Goal: Information Seeking & Learning: Learn about a topic

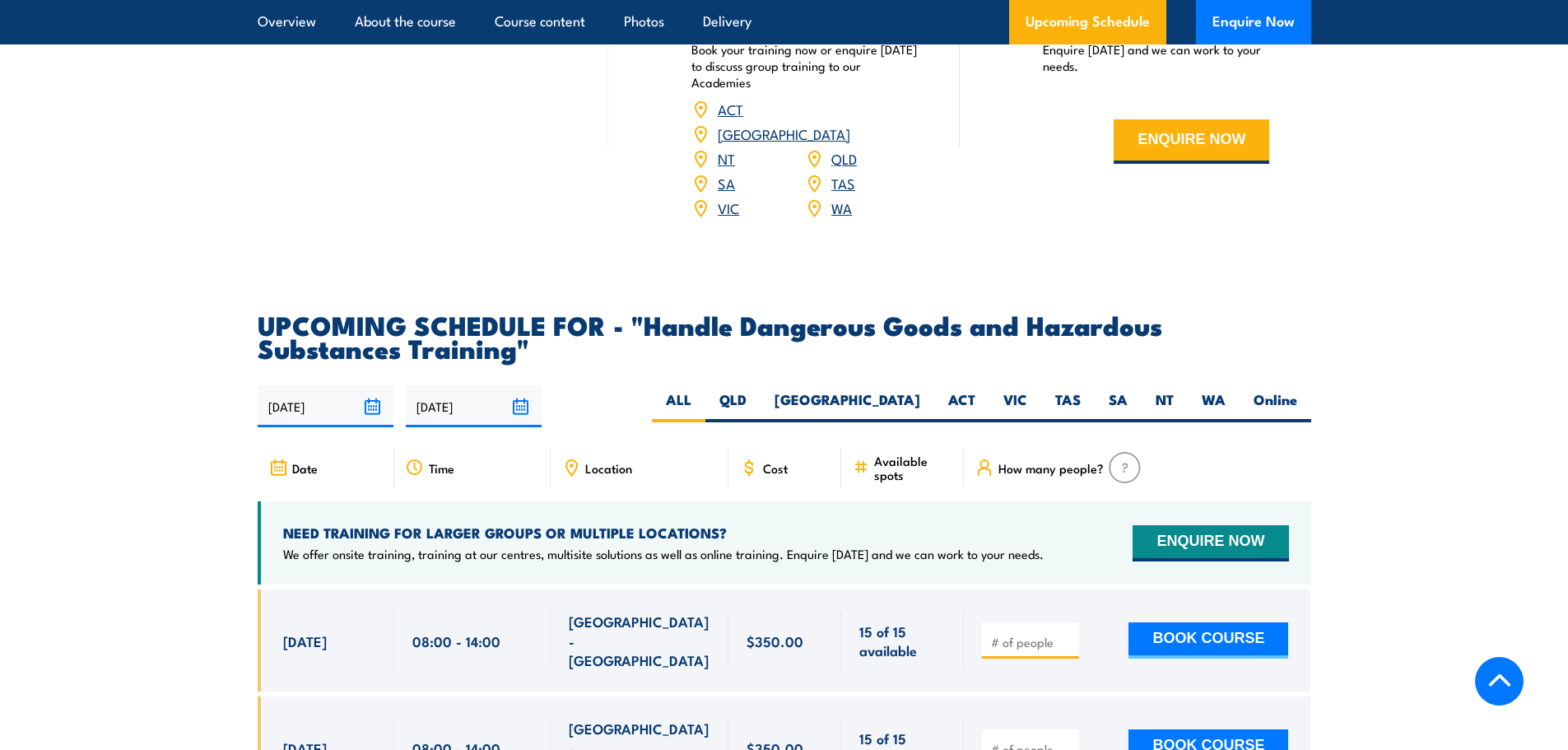
scroll to position [2552, 0]
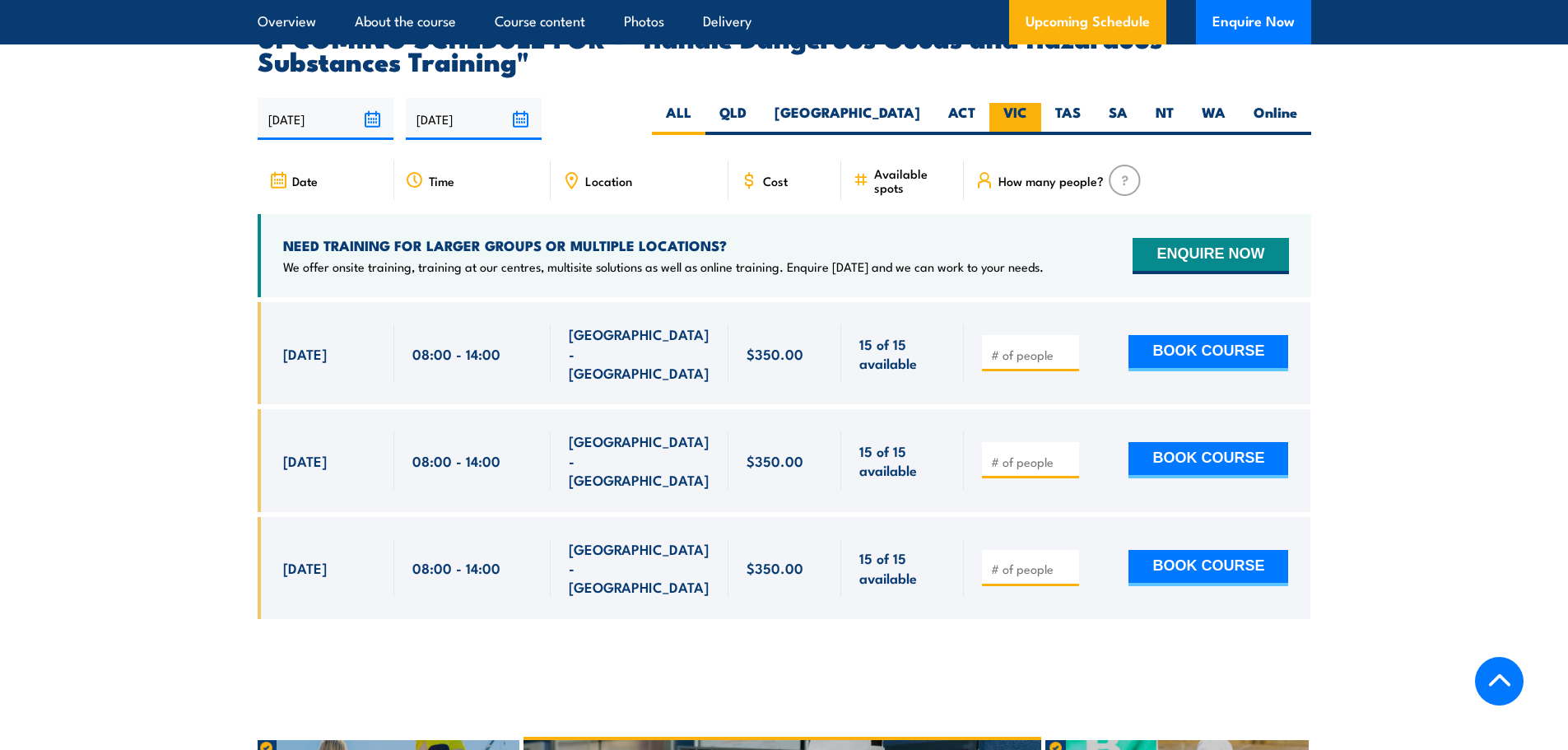
click at [1009, 131] on label "VIC" at bounding box center [1015, 119] width 51 height 32
click at [1028, 114] on input "VIC" at bounding box center [1033, 108] width 11 height 11
radio input "true"
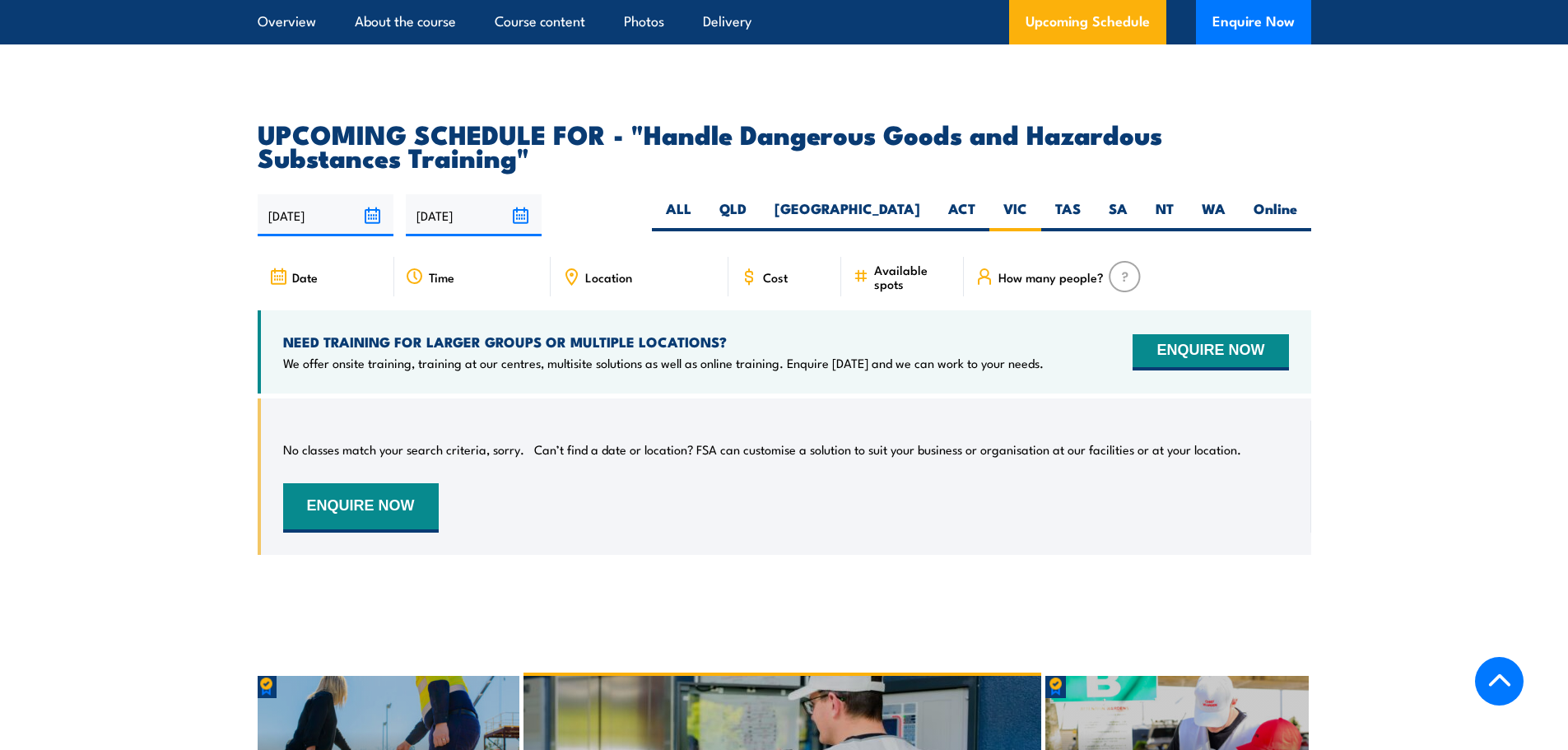
scroll to position [2427, 0]
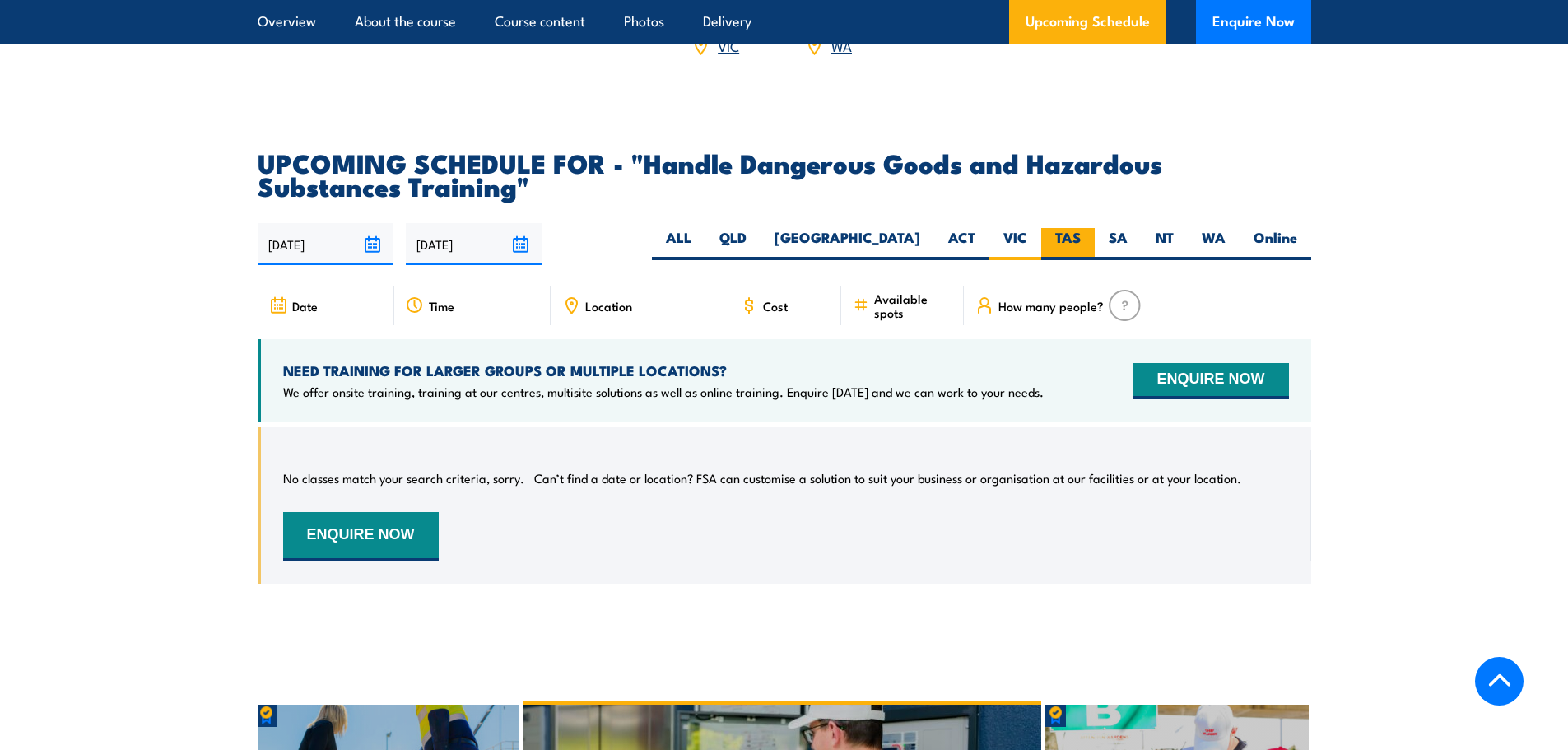
click at [1070, 260] on label "TAS" at bounding box center [1068, 244] width 53 height 32
click at [1081, 239] on input "TAS" at bounding box center [1086, 233] width 11 height 11
radio input "true"
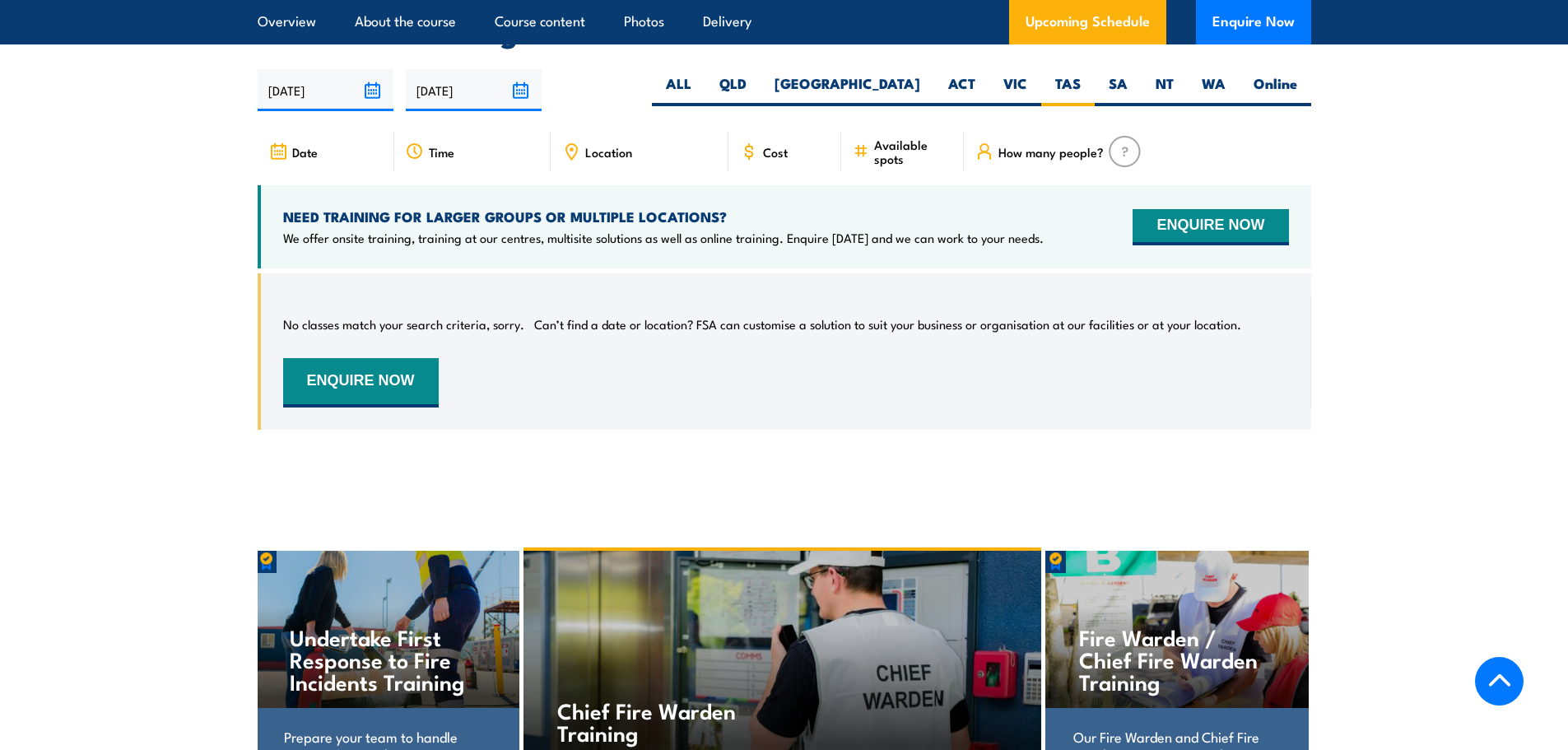
scroll to position [2592, 0]
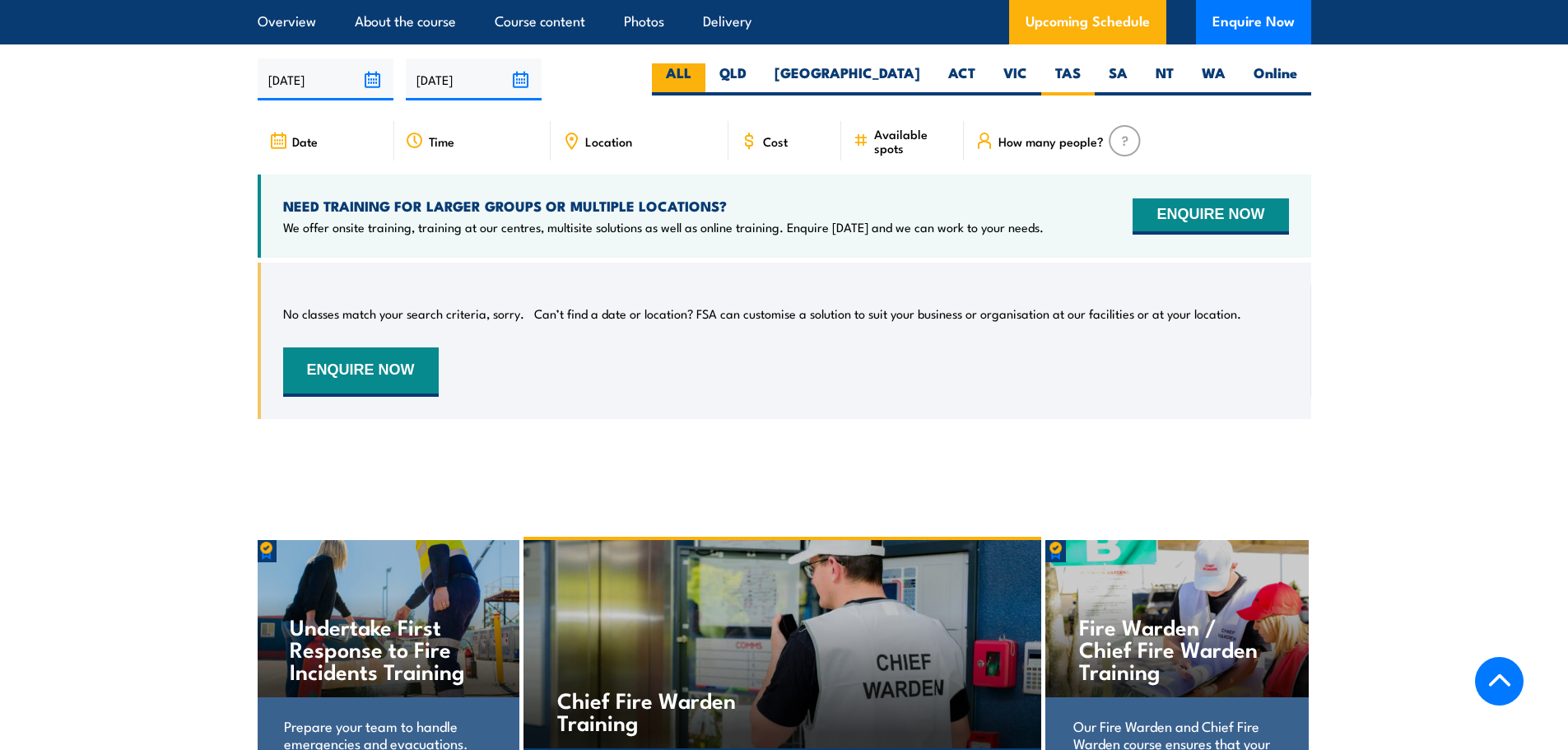
click at [705, 83] on label "ALL" at bounding box center [678, 79] width 53 height 32
click at [702, 74] on input "ALL" at bounding box center [697, 68] width 11 height 11
radio input "true"
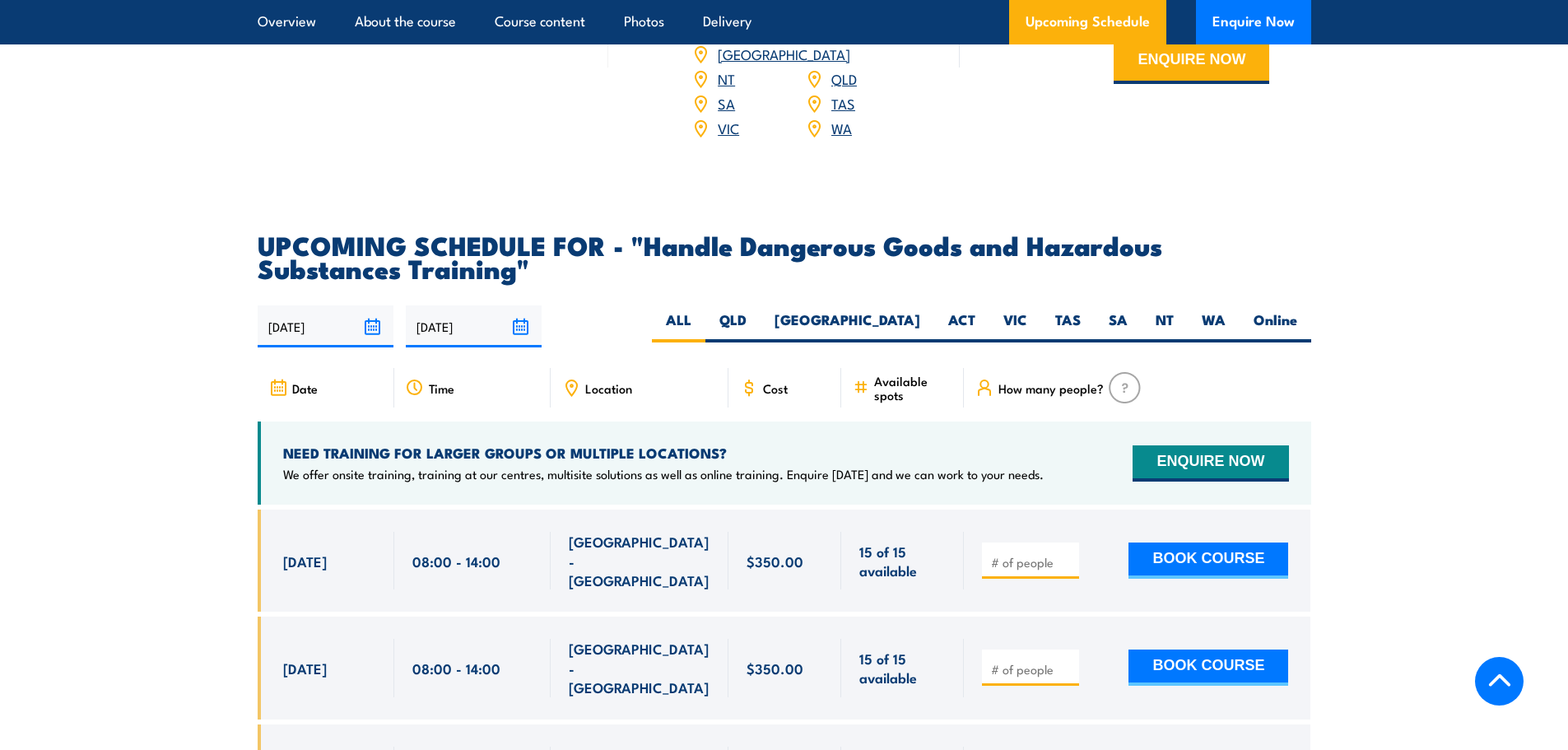
scroll to position [2427, 0]
